Goal: Information Seeking & Learning: Learn about a topic

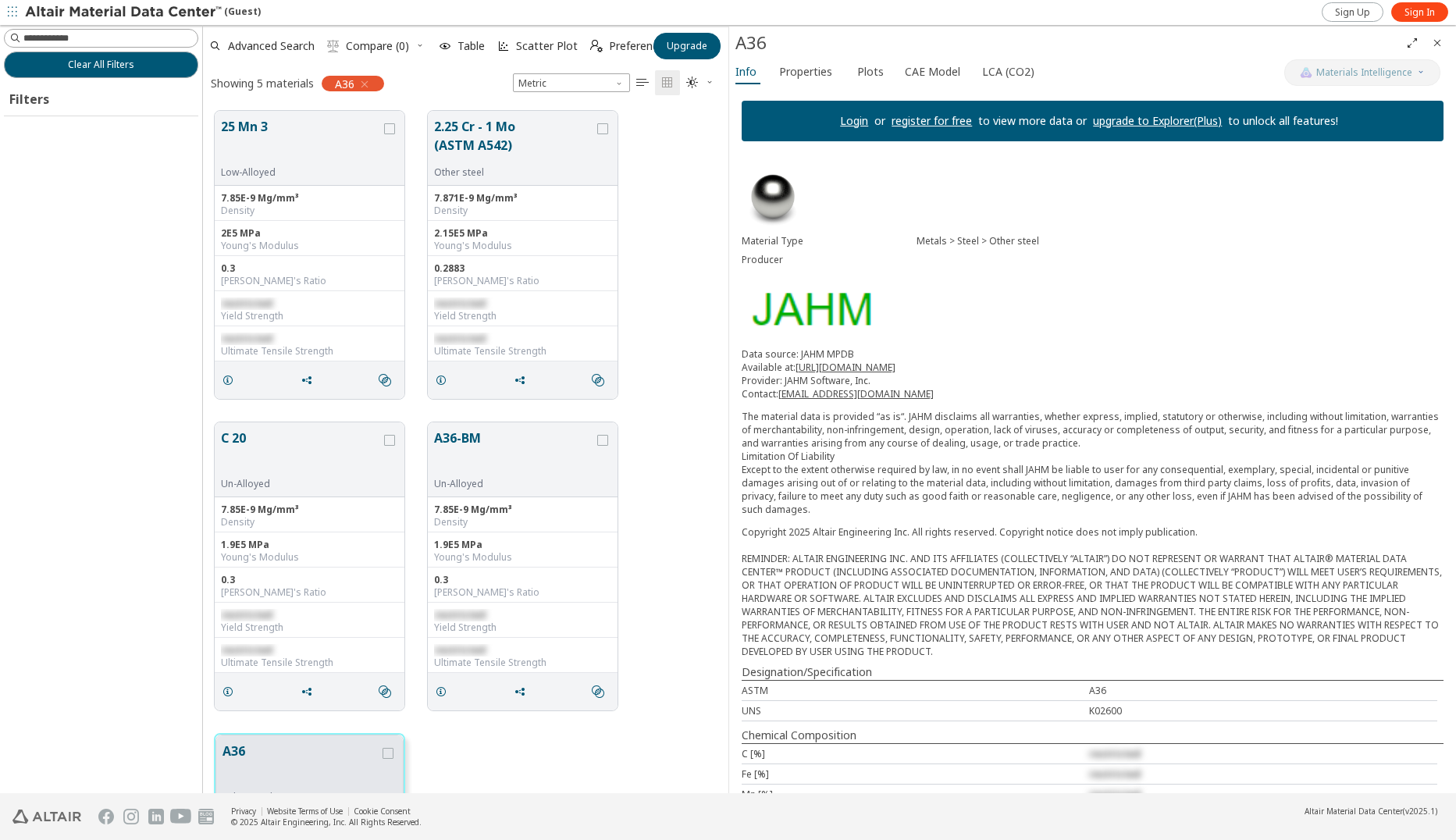
scroll to position [682, 513]
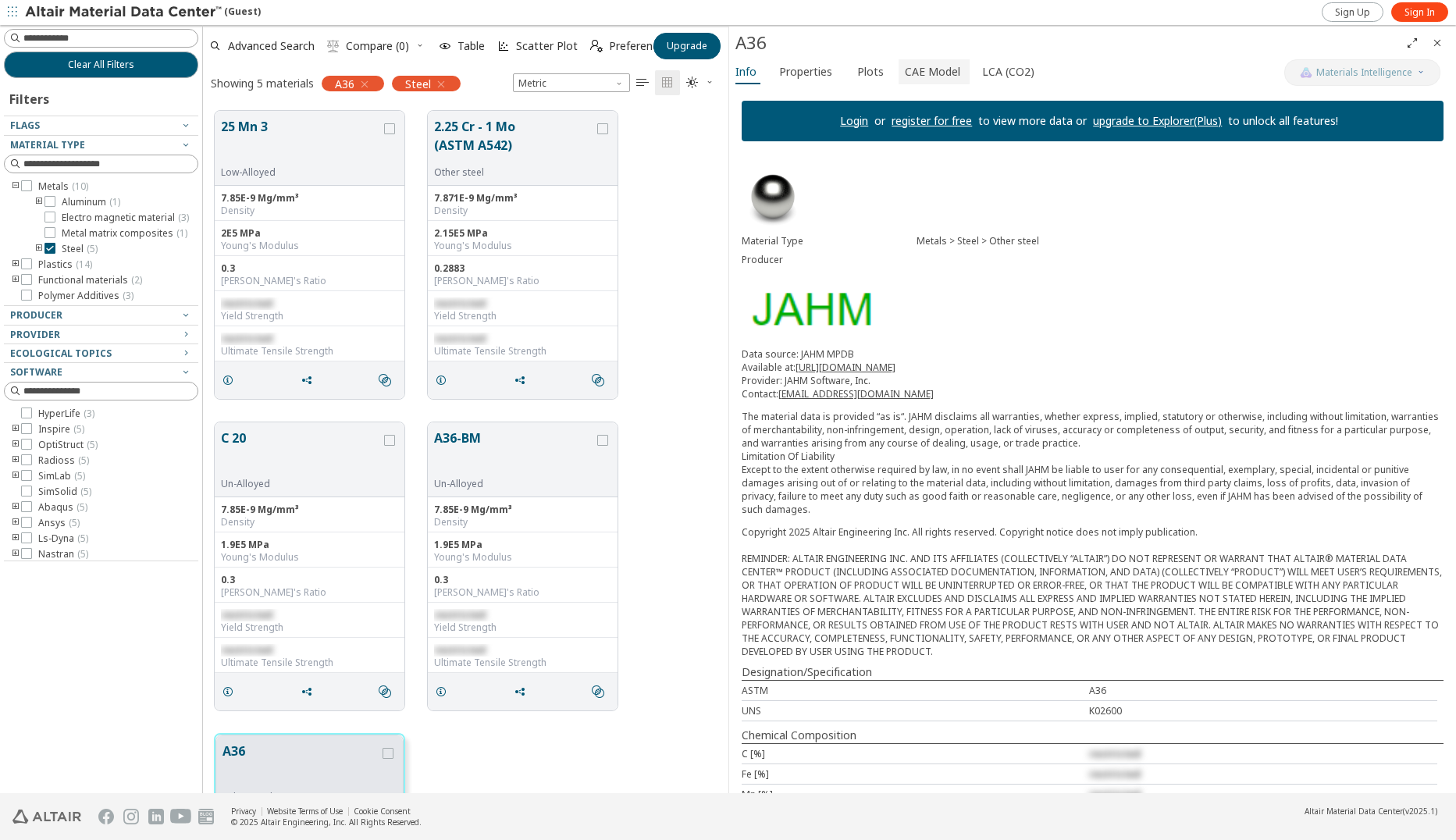
click at [949, 66] on span "CAE Model" at bounding box center [932, 71] width 56 height 25
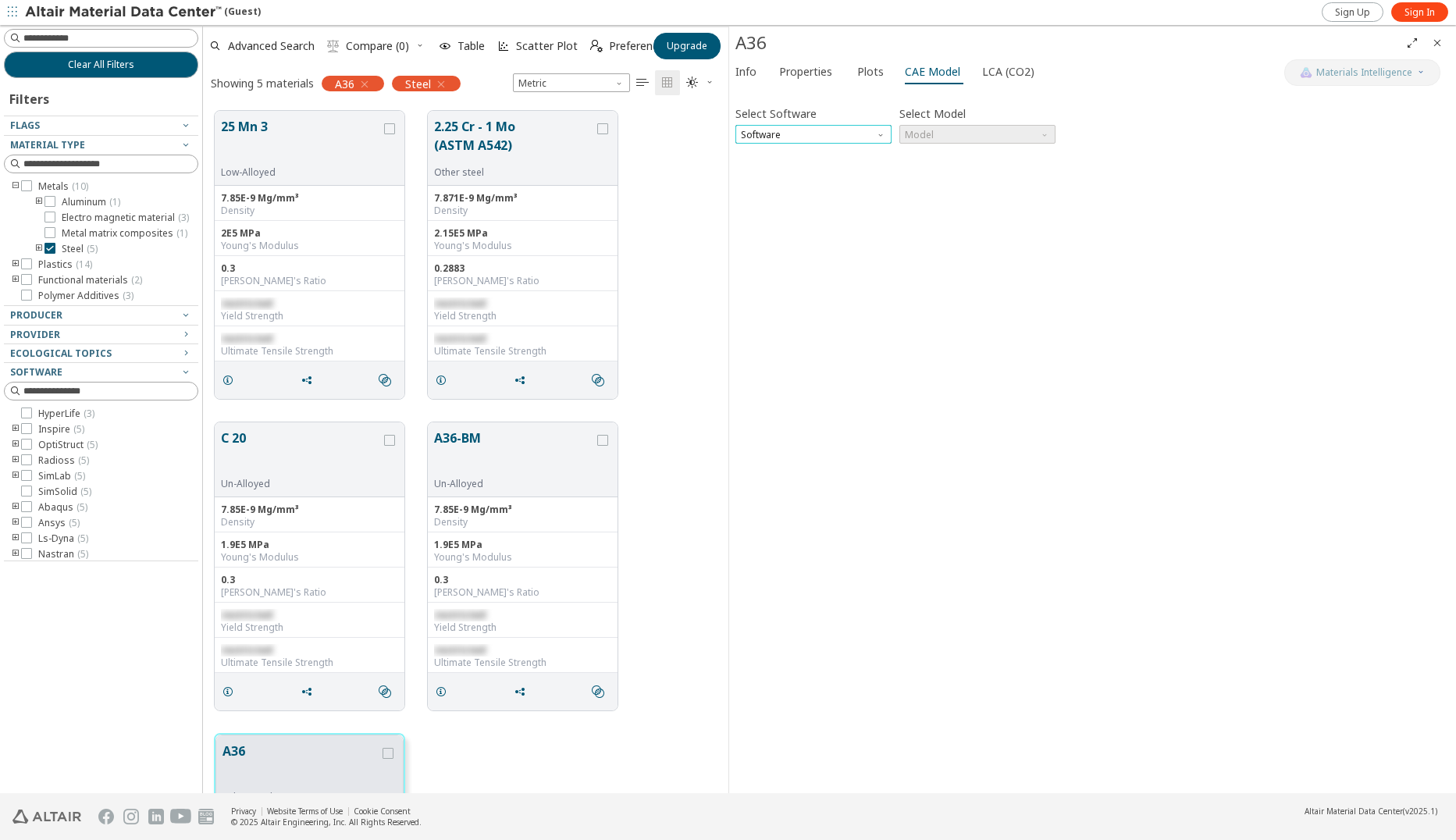
click at [868, 128] on span "Software" at bounding box center [813, 135] width 156 height 19
click at [813, 73] on span "Properties" at bounding box center [805, 71] width 53 height 25
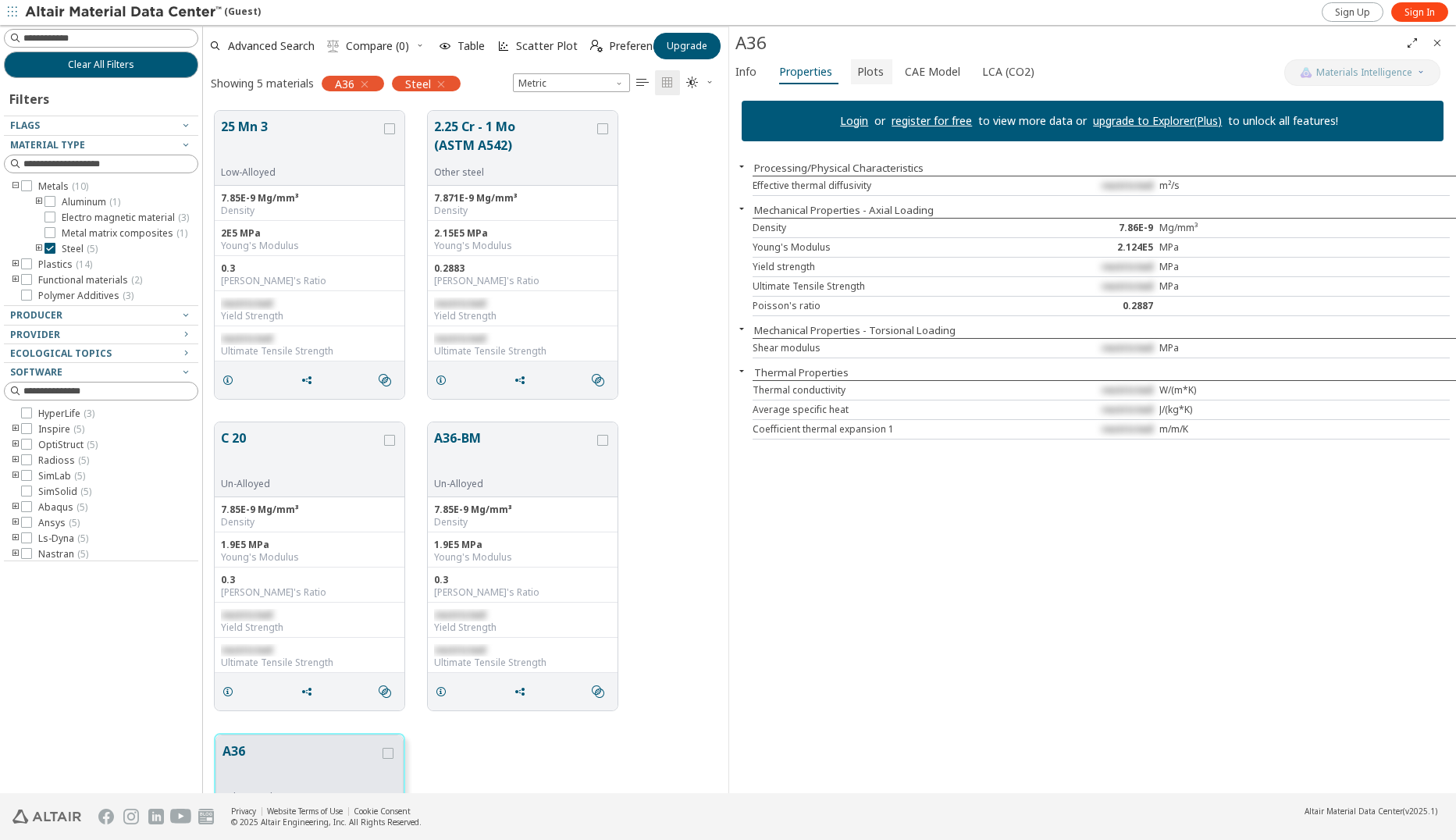
click at [859, 83] on button "Plots" at bounding box center [871, 71] width 42 height 25
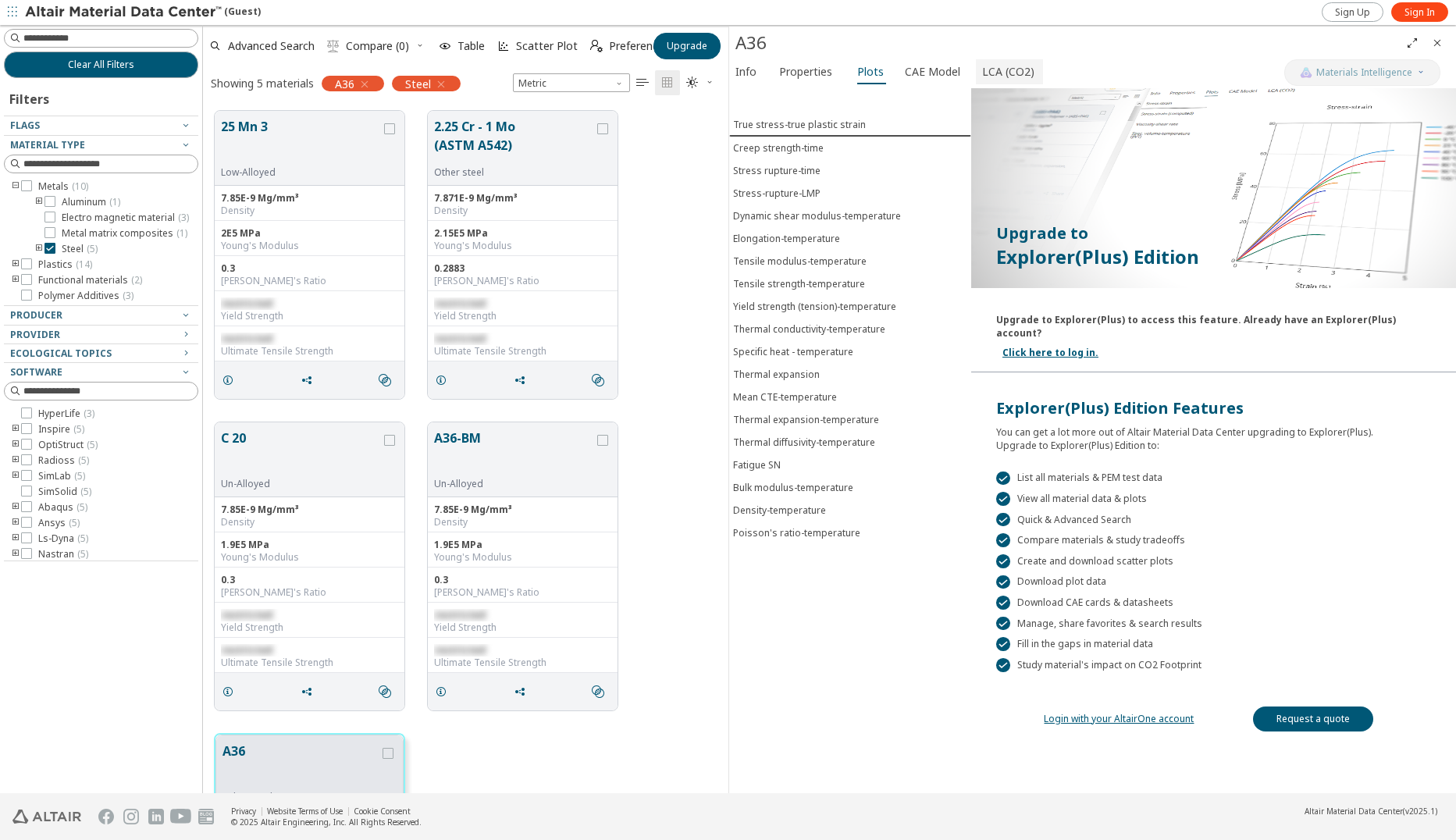
click at [1002, 80] on span "LCA (CO2)" at bounding box center [1008, 71] width 52 height 25
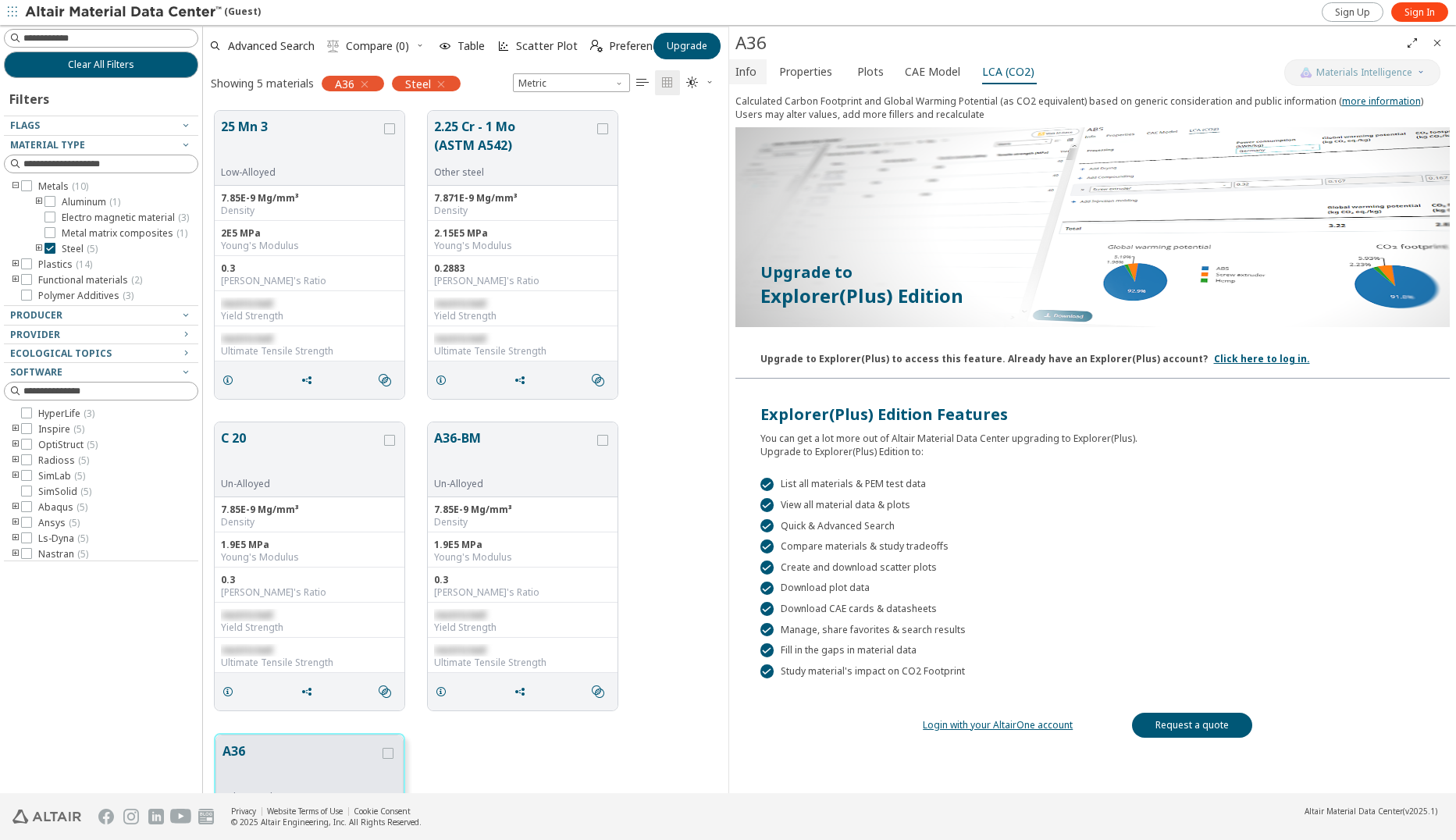
click at [744, 71] on span "Info" at bounding box center [746, 71] width 21 height 25
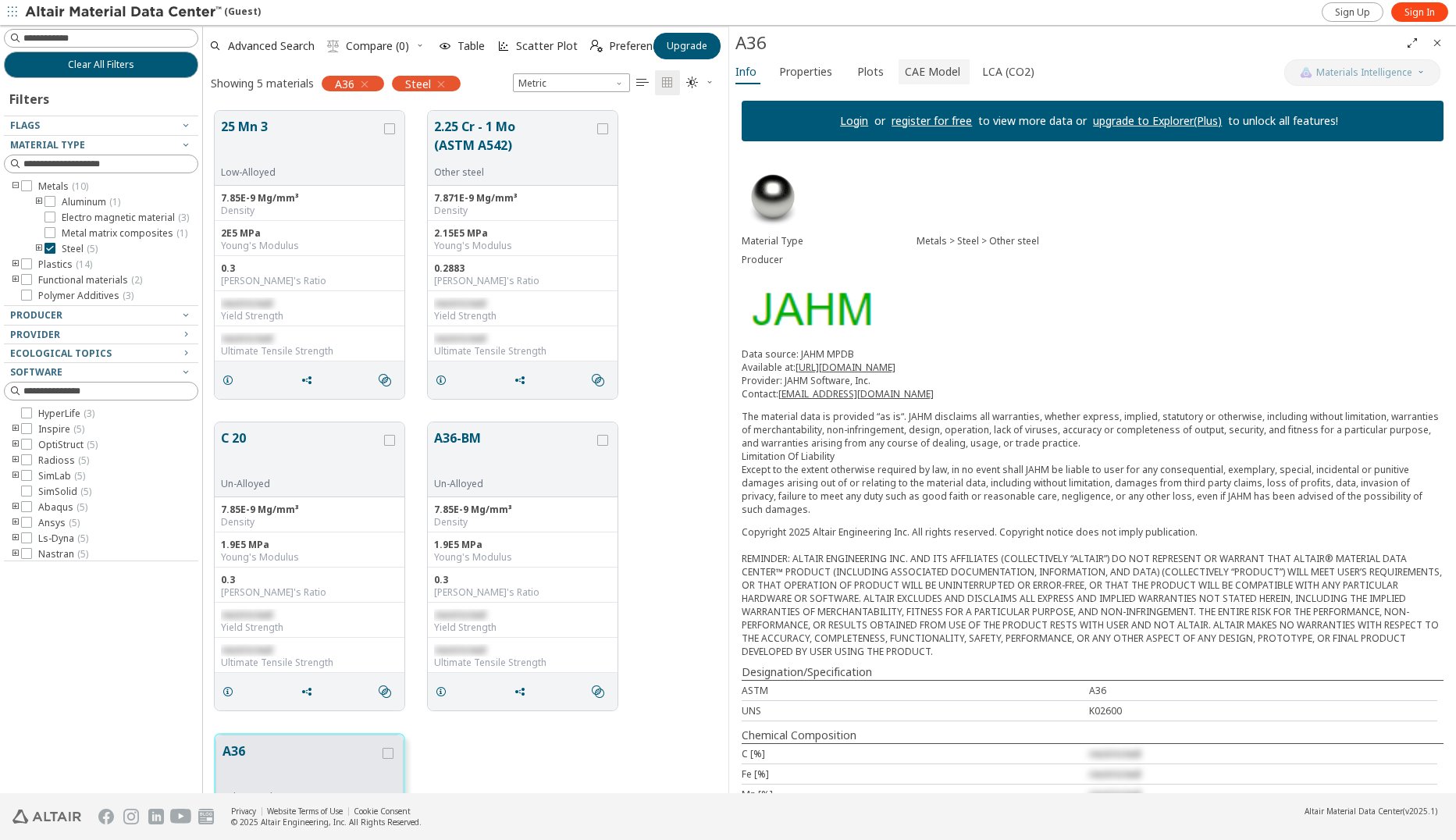
click at [921, 71] on span "CAE Model" at bounding box center [932, 71] width 56 height 25
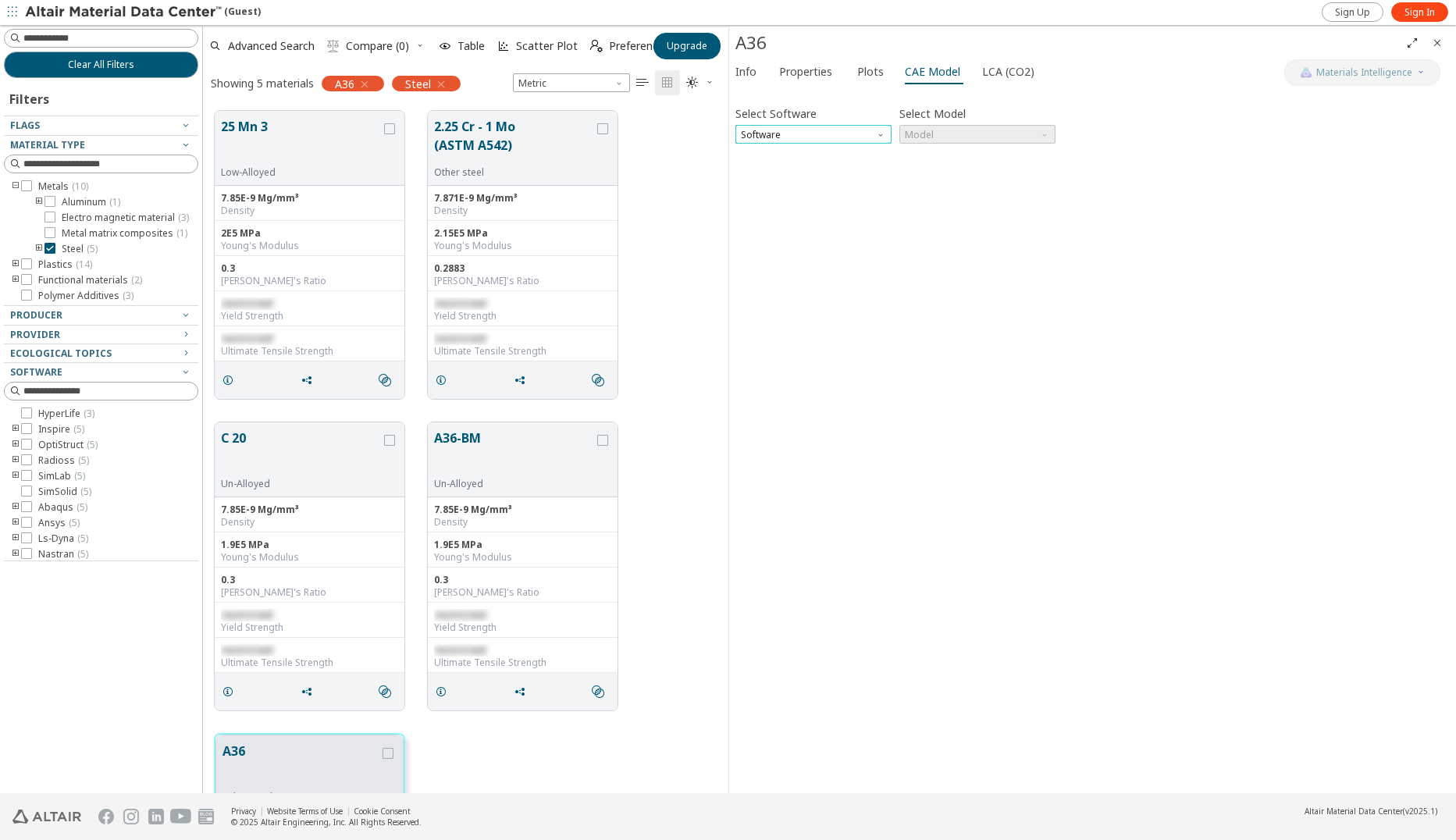
click at [849, 129] on span "Software" at bounding box center [813, 135] width 156 height 19
